Goal: Task Accomplishment & Management: Manage account settings

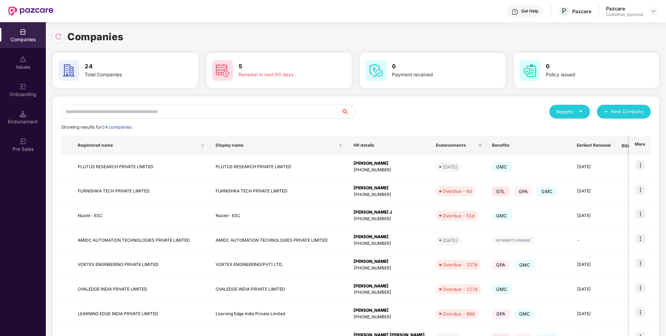
click at [255, 111] on input "text" at bounding box center [201, 112] width 280 height 14
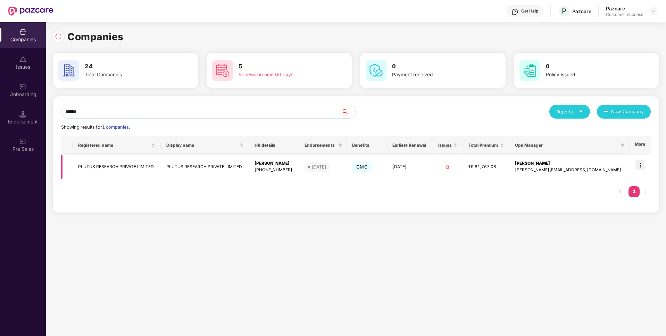
type input "******"
click at [142, 165] on td "PLUTUS RESEARCH PRIVATE LIMITED" at bounding box center [117, 167] width 88 height 25
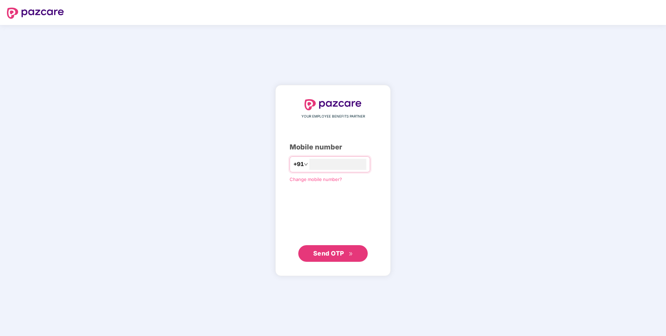
type input "**********"
click at [362, 260] on button "Send OTP" at bounding box center [332, 253] width 69 height 17
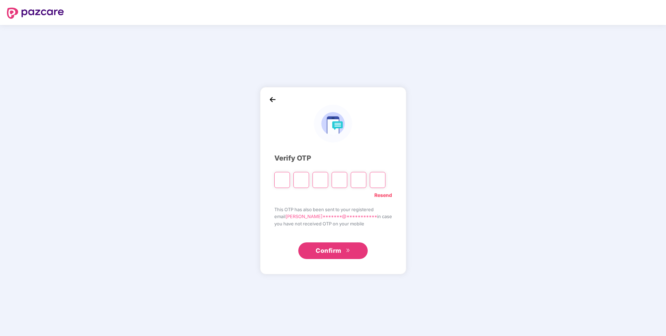
paste input "*"
type input "*"
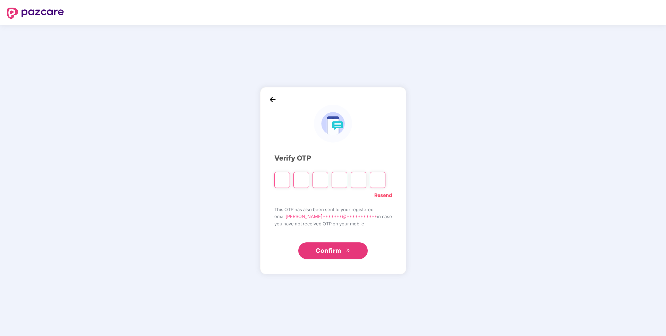
type input "*"
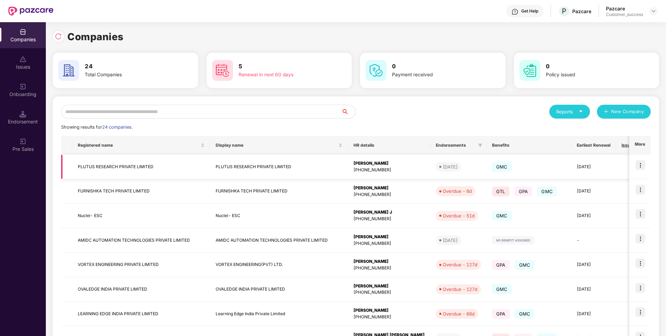
click at [640, 168] on img at bounding box center [640, 165] width 10 height 10
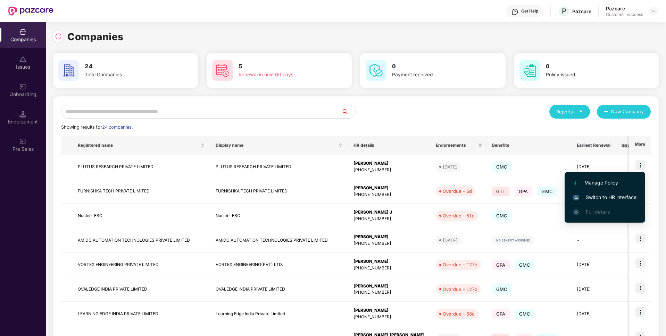
click at [606, 194] on span "Switch to HR interface" at bounding box center [604, 198] width 63 height 8
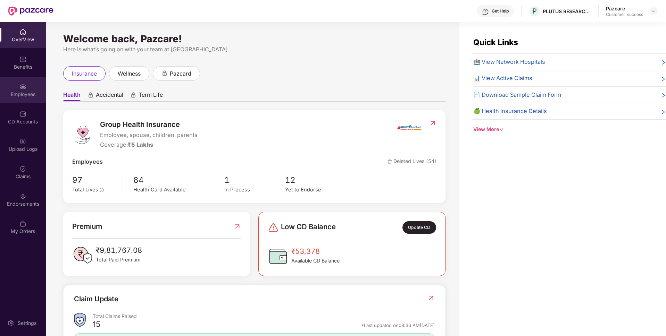
click at [16, 87] on div "Employees" at bounding box center [23, 90] width 46 height 26
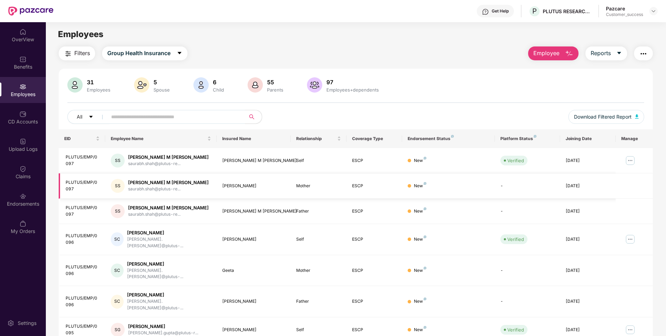
scroll to position [90, 0]
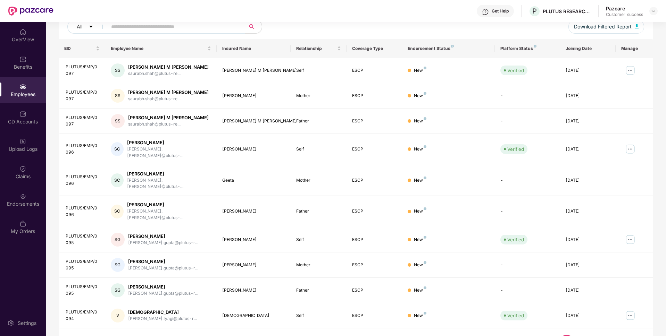
click at [578, 336] on link "2" at bounding box center [577, 341] width 11 height 10
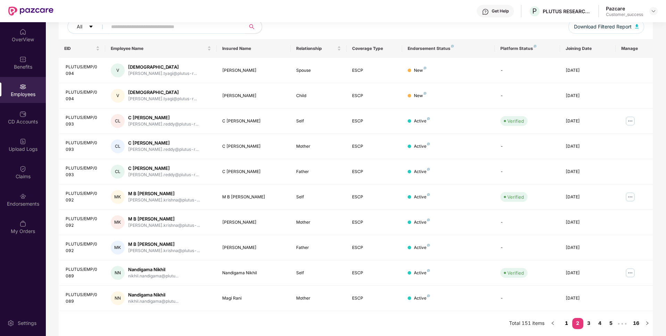
click at [564, 323] on link "1" at bounding box center [566, 323] width 11 height 10
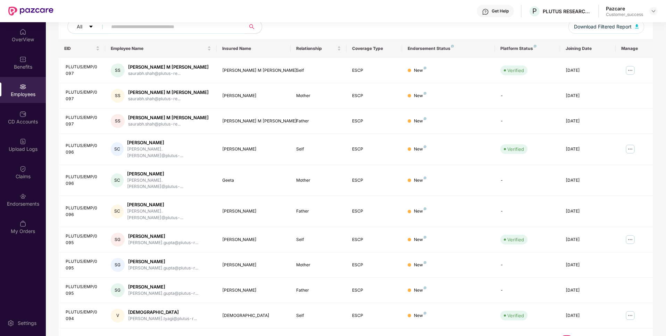
scroll to position [0, 0]
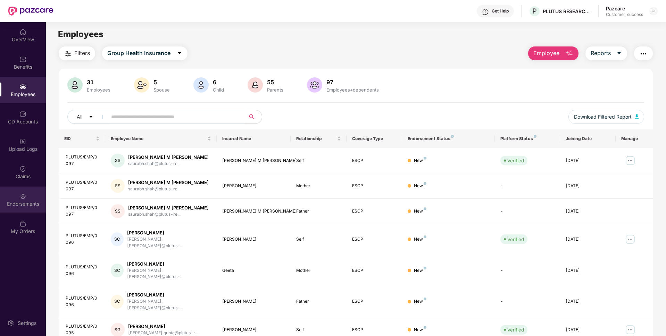
click at [3, 189] on div "Endorsements" at bounding box center [23, 200] width 46 height 26
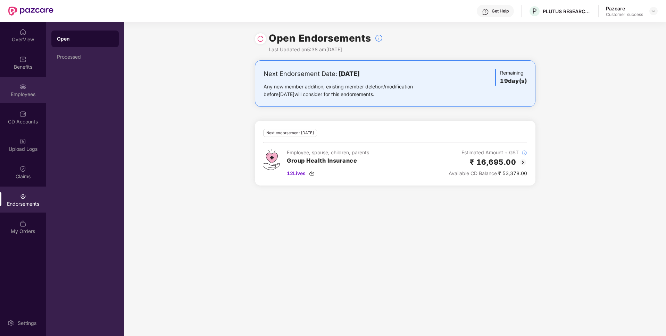
click at [4, 87] on div "Employees" at bounding box center [23, 90] width 46 height 26
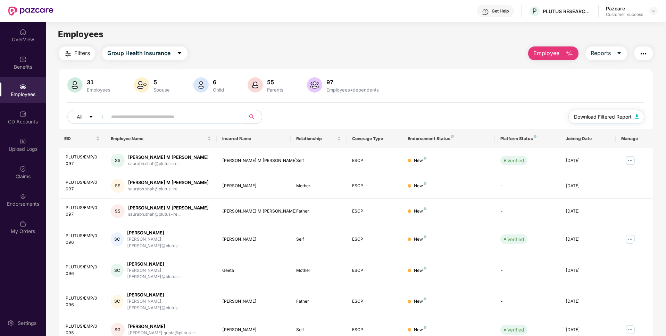
click at [598, 114] on span "Download Filtered Report" at bounding box center [603, 117] width 58 height 8
click at [548, 27] on div "PLUTUS RESEARCH PRIVATE LIMITED" at bounding box center [571, 24] width 86 height 11
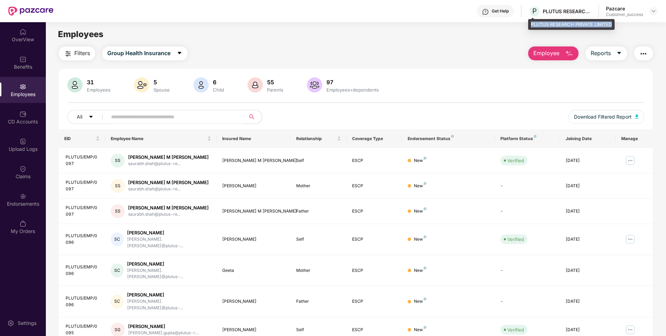
click at [548, 27] on div "PLUTUS RESEARCH PRIVATE LIMITED" at bounding box center [571, 24] width 86 height 11
copy div "PLUTUS RESEARCH PRIVATE LIMITED"
click at [44, 258] on div "OverView Benefits Employees CD Accounts Upload Logs Claims Endorsements My Orde…" at bounding box center [23, 179] width 46 height 314
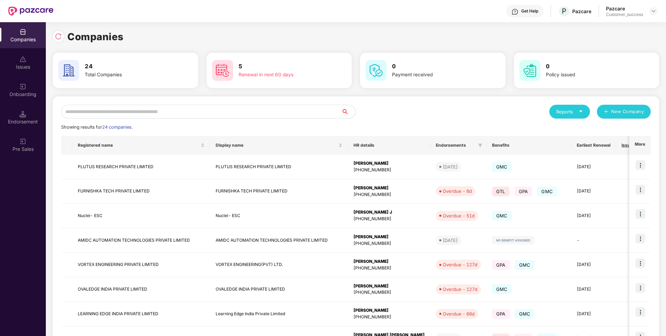
click at [145, 112] on input "text" at bounding box center [201, 112] width 280 height 14
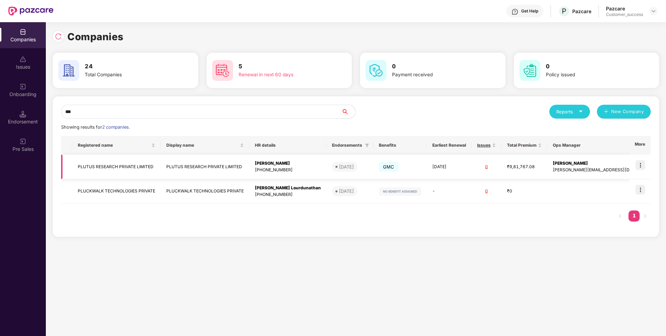
type input "***"
click at [640, 166] on img at bounding box center [640, 165] width 10 height 10
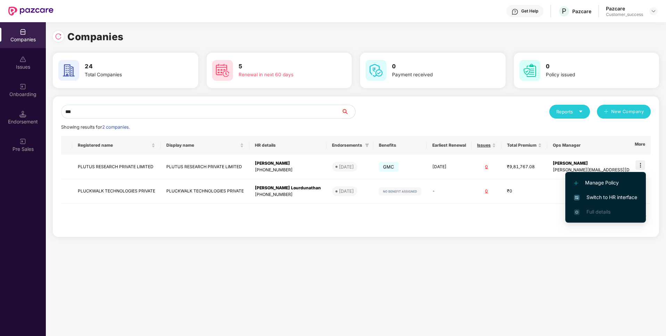
click at [587, 191] on li "Switch to HR interface" at bounding box center [605, 197] width 81 height 15
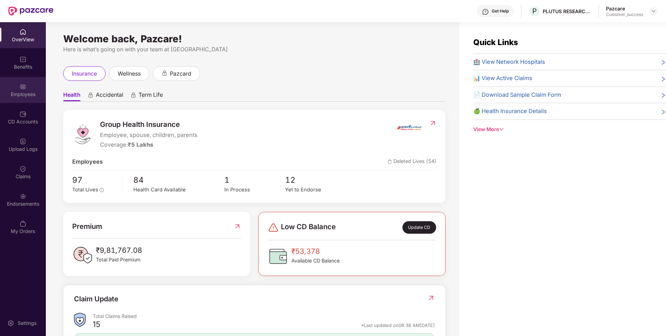
click at [26, 80] on div "Employees" at bounding box center [23, 90] width 46 height 26
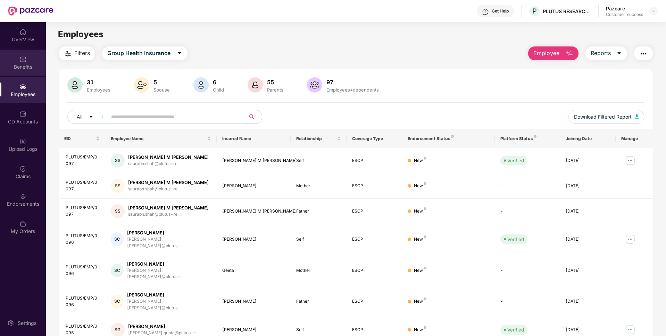
click at [32, 54] on div "Benefits" at bounding box center [23, 63] width 46 height 26
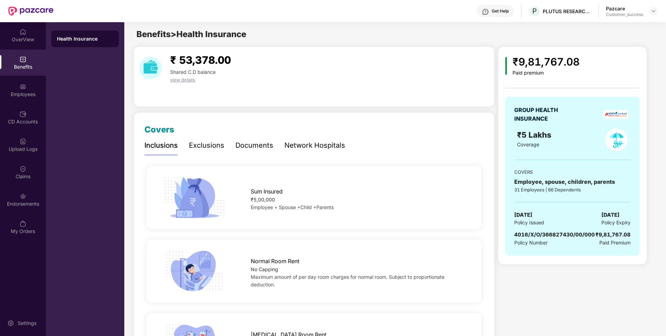
click at [23, 75] on div "Benefits" at bounding box center [23, 63] width 46 height 26
click at [19, 81] on div "Employees" at bounding box center [23, 90] width 46 height 26
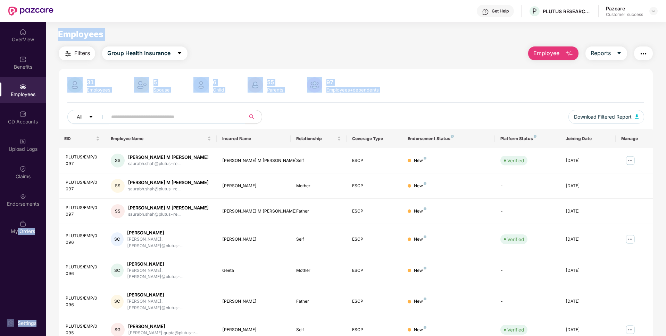
scroll to position [90, 0]
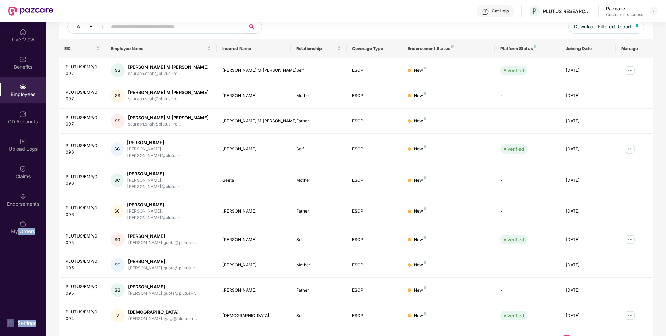
drag, startPoint x: 18, startPoint y: 264, endPoint x: 432, endPoint y: 340, distance: 420.2
click at [432, 336] on html "Get Help P PLUTUS RESEARCH PRIVATE LIMITED Pazcare Customer_success OverView Be…" at bounding box center [333, 168] width 666 height 336
click at [423, 328] on div "EID Employee Name Insured Name Relationship Coverage Type Endorsement Status Pl…" at bounding box center [356, 196] width 594 height 314
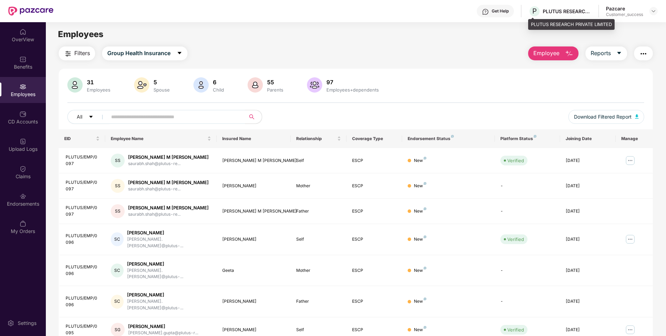
click at [540, 27] on div "PLUTUS RESEARCH PRIVATE LIMITED" at bounding box center [571, 24] width 86 height 11
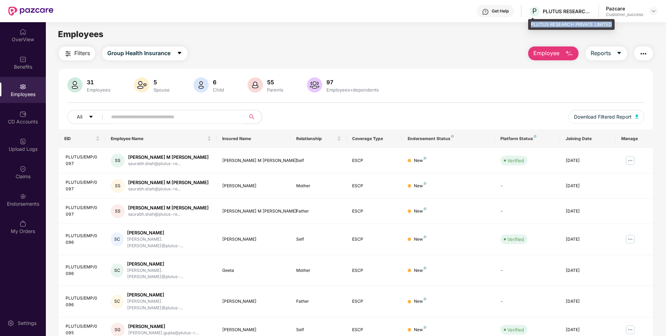
copy div "PLUTUS RESEARCH PRIVATE LIMITED"
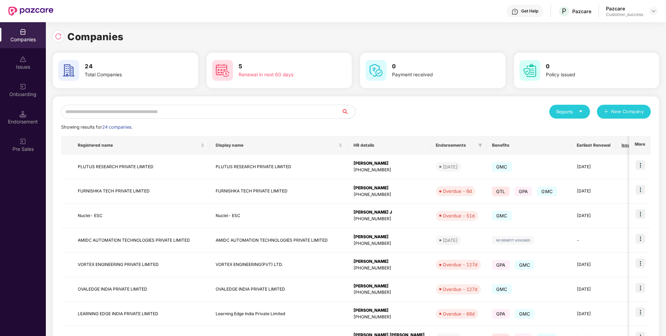
click at [199, 110] on input "text" at bounding box center [201, 112] width 280 height 14
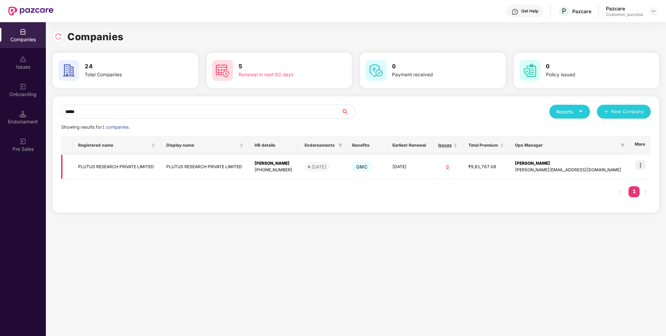
type input "*****"
click at [117, 166] on td "PLUTUS RESEARCH PRIVATE LIMITED" at bounding box center [117, 167] width 88 height 25
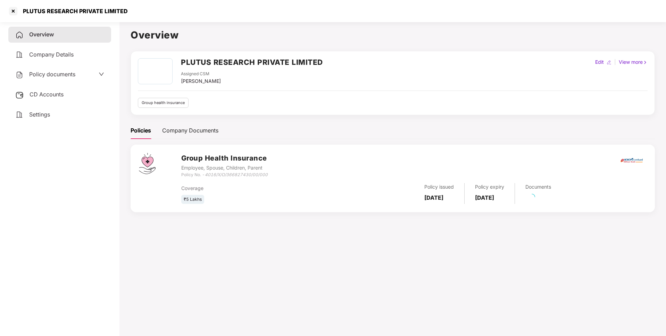
click at [52, 10] on div "PLUTUS RESEARCH PRIVATE LIMITED" at bounding box center [73, 11] width 109 height 7
copy div "PLUTUS RESEARCH PRIVATE LIMITED"
